Goal: Check status: Check status

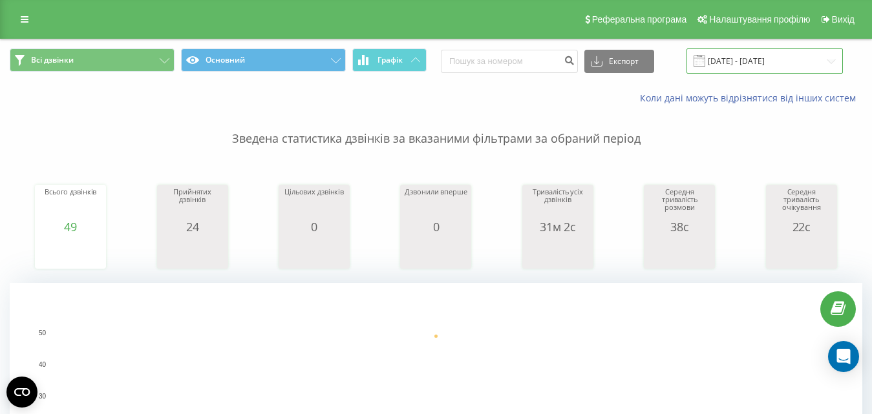
click at [734, 62] on input "[DATE] - [DATE]" at bounding box center [764, 60] width 156 height 25
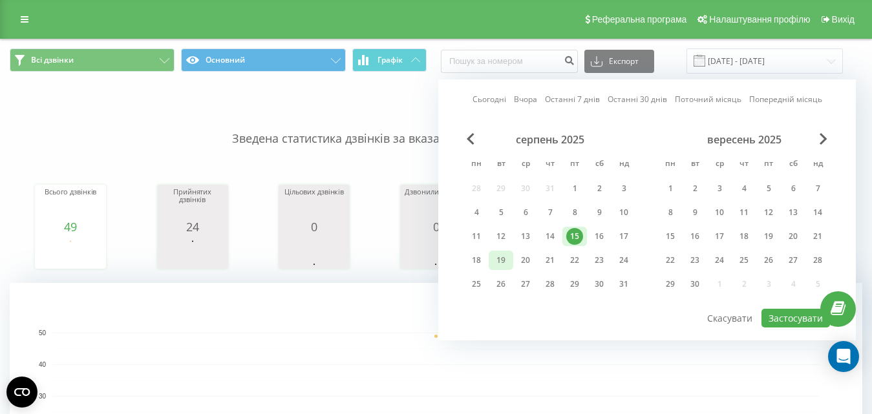
click at [500, 261] on div "19" at bounding box center [501, 260] width 17 height 17
click at [481, 260] on div "18" at bounding box center [476, 260] width 17 height 17
click at [789, 319] on button "Застосувати" at bounding box center [795, 318] width 69 height 19
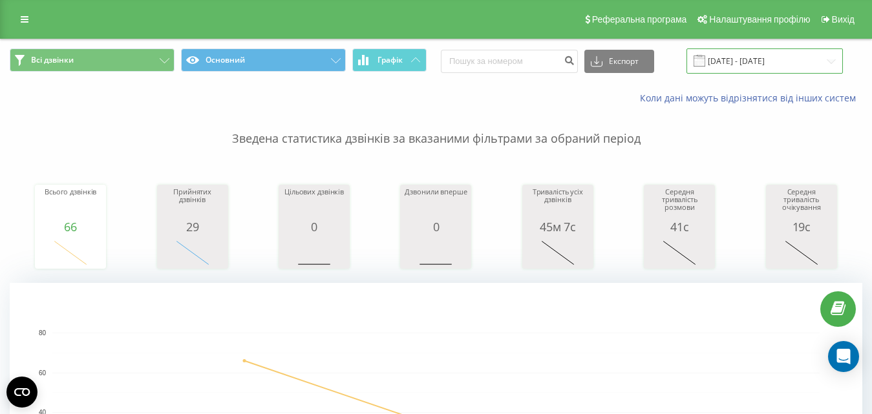
click at [744, 64] on input "[DATE] - [DATE]" at bounding box center [764, 60] width 156 height 25
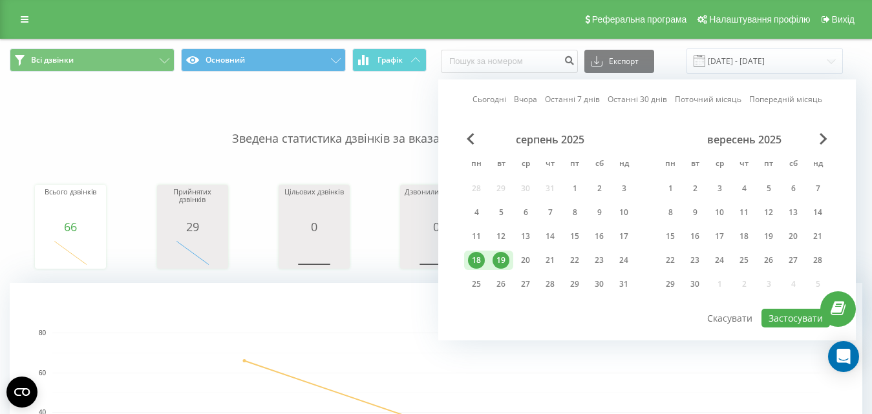
click at [498, 259] on div "19" at bounding box center [501, 260] width 17 height 17
click at [785, 317] on button "Застосувати" at bounding box center [795, 318] width 69 height 19
type input "[DATE] - [DATE]"
